Goal: Task Accomplishment & Management: Use online tool/utility

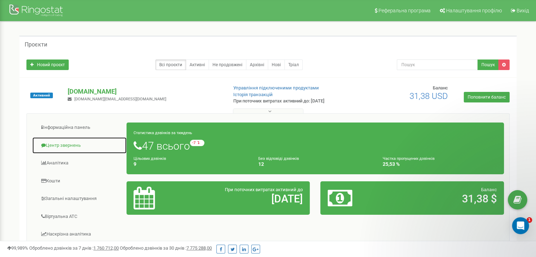
click at [56, 146] on link "Центр звернень" at bounding box center [79, 145] width 95 height 17
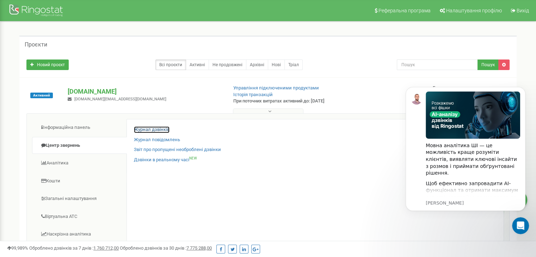
click at [154, 130] on link "Журнал дзвінків" at bounding box center [152, 129] width 36 height 7
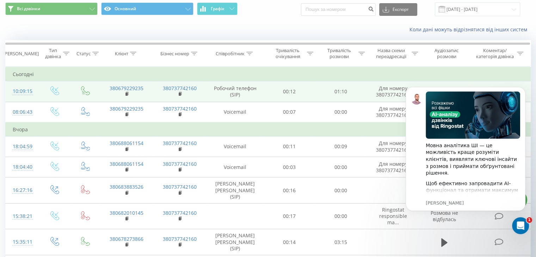
scroll to position [35, 0]
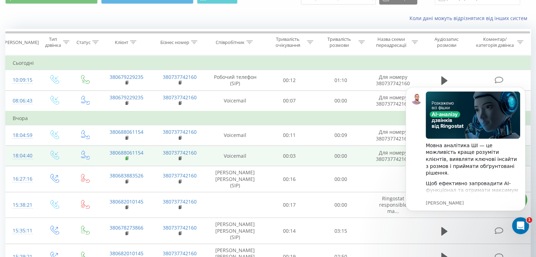
click at [125, 157] on rect at bounding box center [126, 158] width 2 height 3
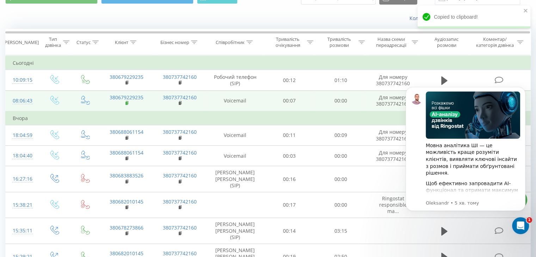
click at [127, 103] on rect at bounding box center [126, 103] width 2 height 3
